Goal: Information Seeking & Learning: Learn about a topic

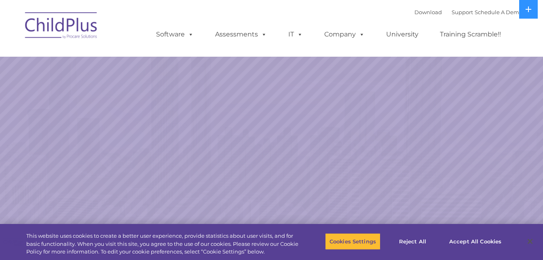
select select "MEDIUM"
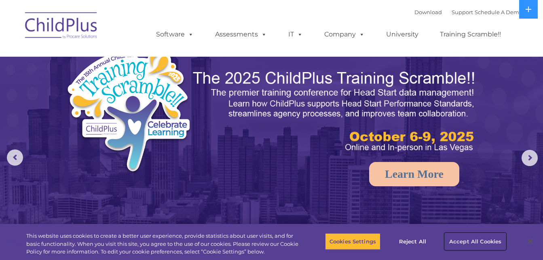
click at [464, 235] on button "Accept All Cookies" at bounding box center [475, 241] width 61 height 17
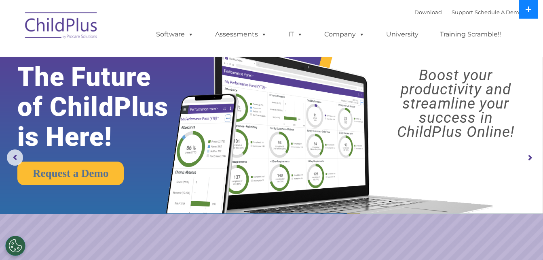
click at [531, 7] on icon at bounding box center [528, 9] width 6 height 6
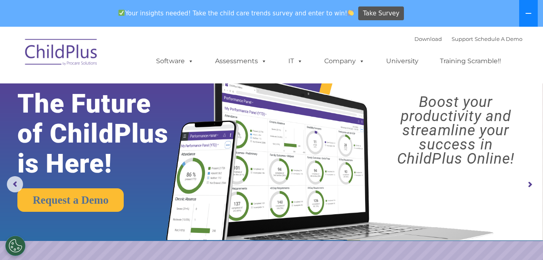
click at [531, 7] on button at bounding box center [528, 13] width 19 height 27
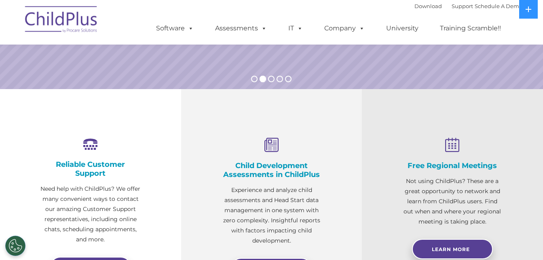
scroll to position [243, 0]
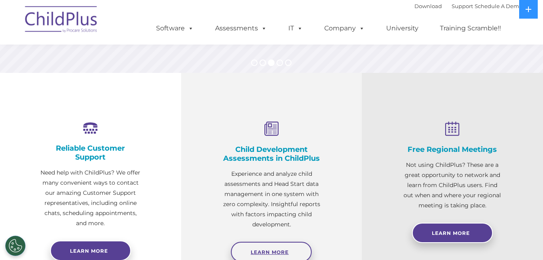
click at [285, 249] on span "Learn More" at bounding box center [270, 252] width 38 height 6
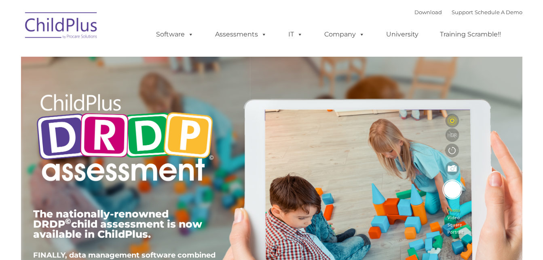
type input ""
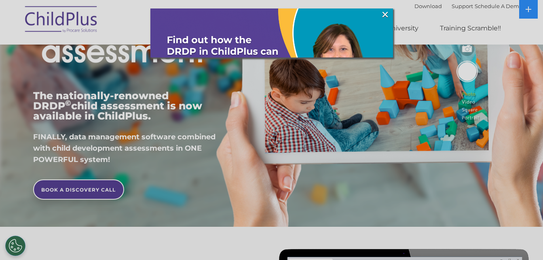
scroll to position [162, 0]
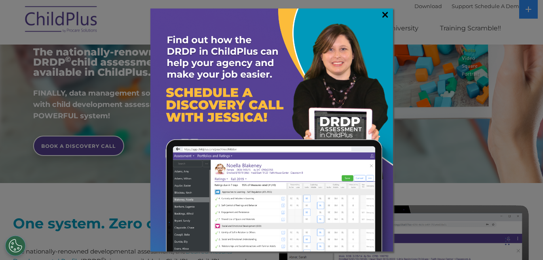
click at [383, 13] on link "×" at bounding box center [384, 15] width 9 height 8
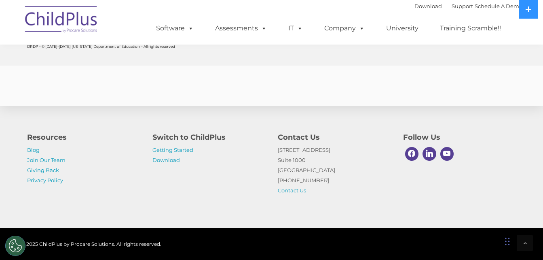
scroll to position [3263, 0]
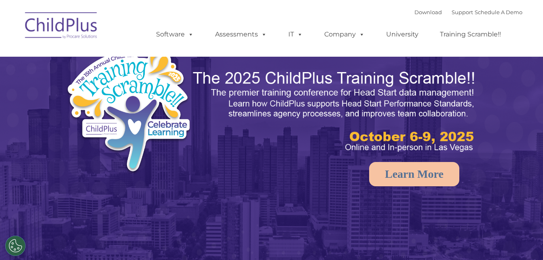
scroll to position [243, 0]
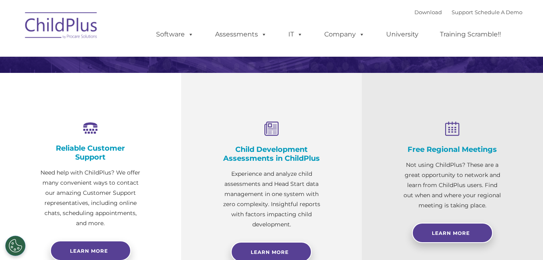
select select "MEDIUM"
